Goal: Task Accomplishment & Management: Manage account settings

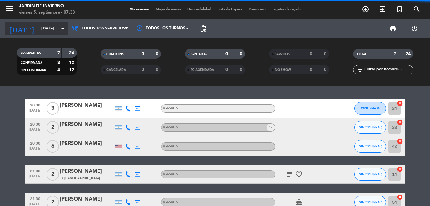
click at [62, 29] on icon "arrow_drop_down" at bounding box center [63, 29] width 8 height 8
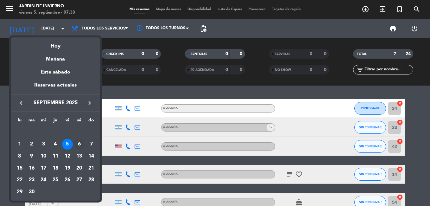
click at [79, 145] on div "6" at bounding box center [79, 144] width 11 height 11
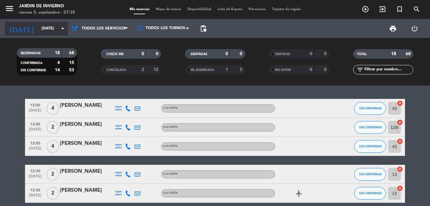
click at [64, 29] on icon "arrow_drop_down" at bounding box center [63, 29] width 8 height 8
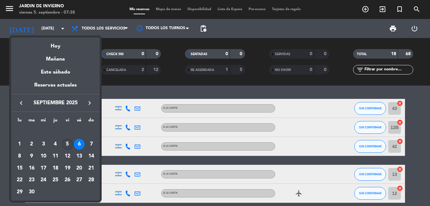
click at [66, 142] on div "5" at bounding box center [67, 144] width 11 height 11
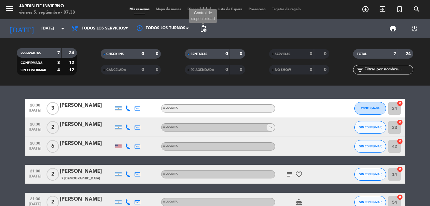
click at [205, 29] on span "pending_actions" at bounding box center [204, 29] width 8 height 8
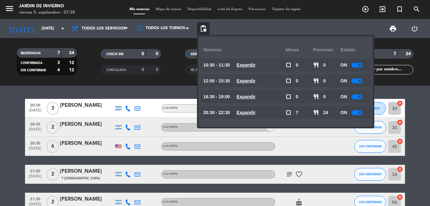
click at [223, 25] on div "print power_settings_new" at bounding box center [318, 28] width 216 height 19
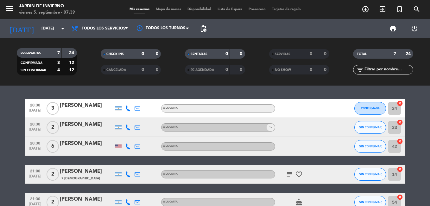
click at [17, 167] on bookings-row "20:30 [DATE] 3 [PERSON_NAME] A LA CARTA CONFIRMADA 34 cancel 20:30 [DATE] 2 [PE…" at bounding box center [215, 174] width 430 height 151
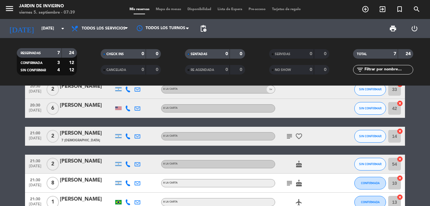
scroll to position [51, 0]
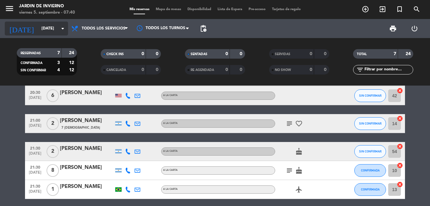
click at [64, 27] on icon "arrow_drop_down" at bounding box center [63, 29] width 8 height 8
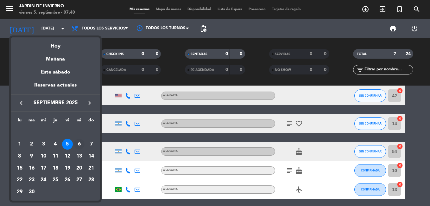
click at [80, 144] on div "6" at bounding box center [79, 144] width 11 height 11
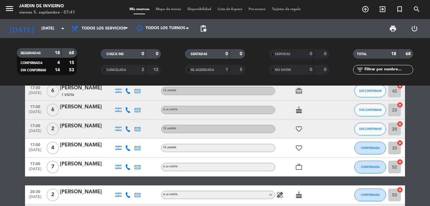
scroll to position [215, 0]
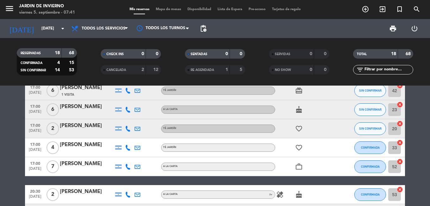
click at [21, 172] on bookings-row "13:00 [DATE] 4 [PERSON_NAME] A LA CARTA SIN CONFIRMAR 43 cancel 13:00 [DATE] 2 …" at bounding box center [215, 80] width 430 height 395
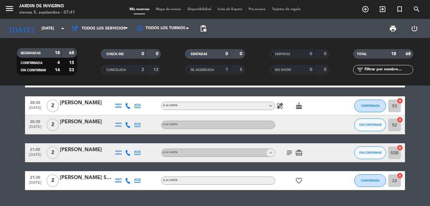
scroll to position [317, 0]
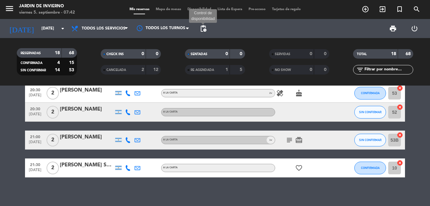
click at [202, 31] on span "pending_actions" at bounding box center [204, 29] width 8 height 8
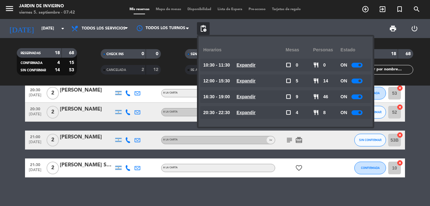
click at [355, 95] on div at bounding box center [357, 96] width 11 height 5
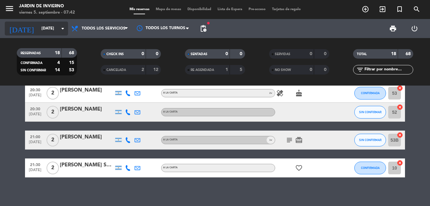
click at [65, 28] on icon "arrow_drop_down" at bounding box center [63, 29] width 8 height 8
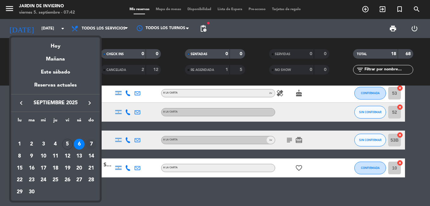
click at [90, 142] on div "7" at bounding box center [91, 144] width 11 height 11
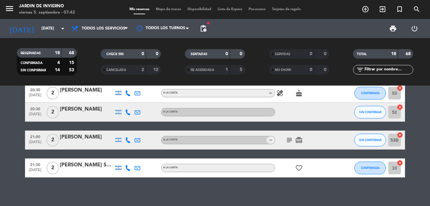
type input "[DATE]"
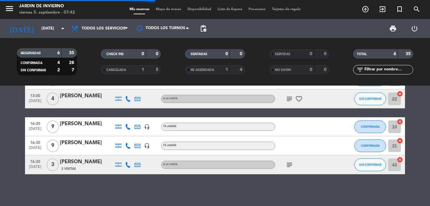
scroll to position [48, 0]
click at [15, 124] on bookings-row "13:00 [DATE] 4 [PERSON_NAME] A LA CARTA healing CONFIRMADA 20 cancel 13:00 [DAT…" at bounding box center [215, 112] width 430 height 123
